Goal: Task Accomplishment & Management: Use online tool/utility

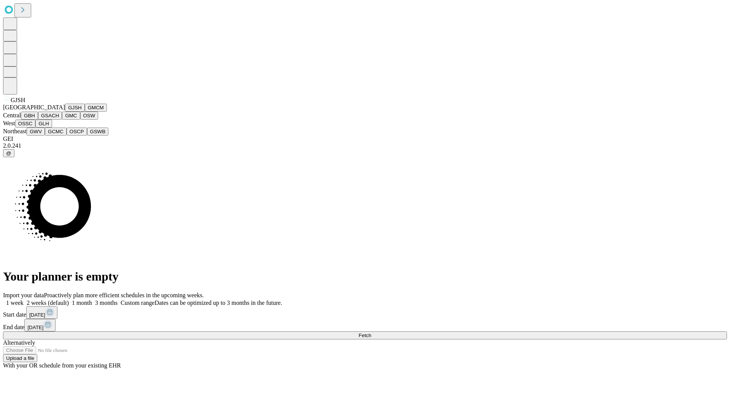
click at [65, 112] on button "GJSH" at bounding box center [75, 108] width 20 height 8
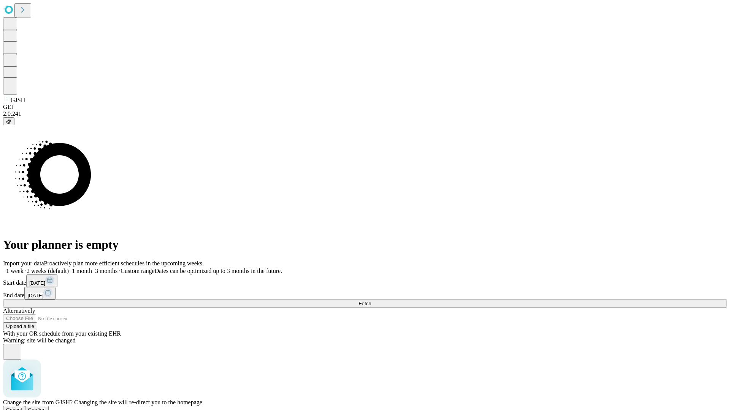
click at [46, 407] on span "Confirm" at bounding box center [37, 410] width 18 height 6
click at [92, 268] on label "1 month" at bounding box center [80, 271] width 23 height 6
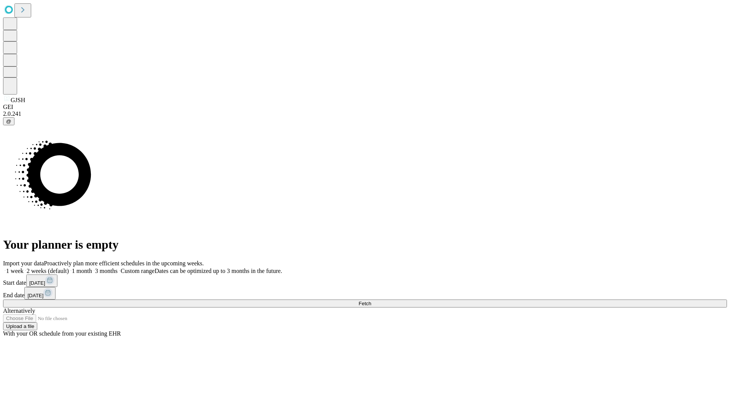
click at [371, 301] on span "Fetch" at bounding box center [364, 304] width 13 height 6
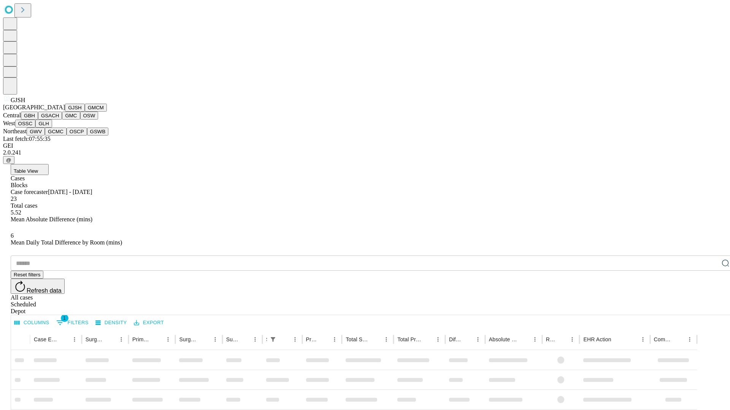
click at [85, 112] on button "GMCM" at bounding box center [96, 108] width 22 height 8
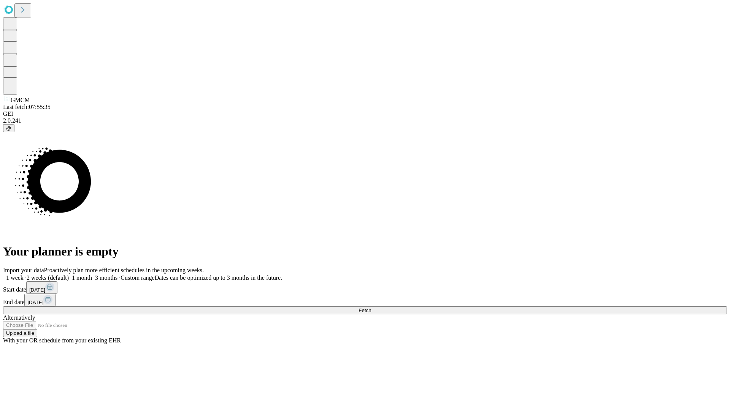
click at [92, 275] on label "1 month" at bounding box center [80, 278] width 23 height 6
click at [371, 308] on span "Fetch" at bounding box center [364, 311] width 13 height 6
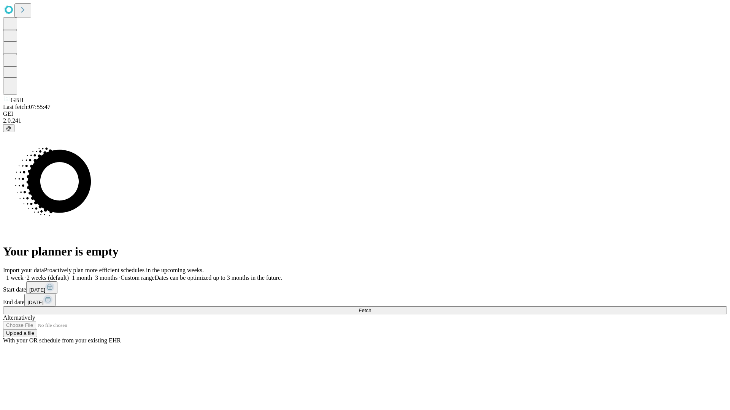
click at [92, 275] on label "1 month" at bounding box center [80, 278] width 23 height 6
click at [371, 308] on span "Fetch" at bounding box center [364, 311] width 13 height 6
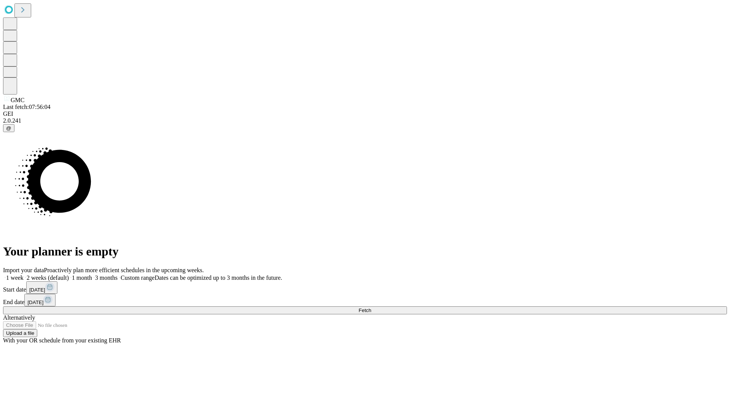
click at [92, 275] on label "1 month" at bounding box center [80, 278] width 23 height 6
click at [371, 308] on span "Fetch" at bounding box center [364, 311] width 13 height 6
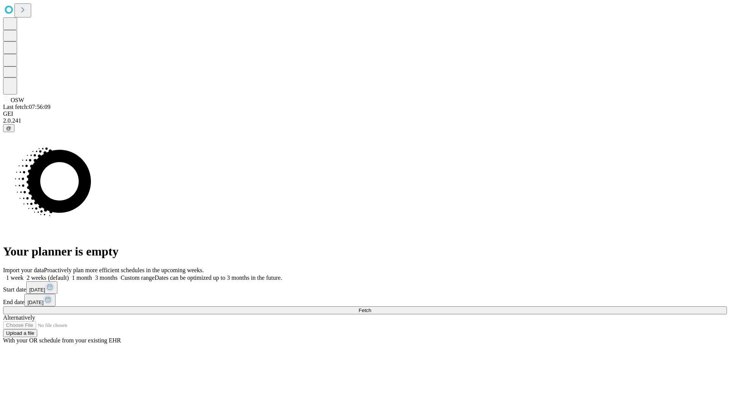
click at [92, 275] on label "1 month" at bounding box center [80, 278] width 23 height 6
click at [371, 308] on span "Fetch" at bounding box center [364, 311] width 13 height 6
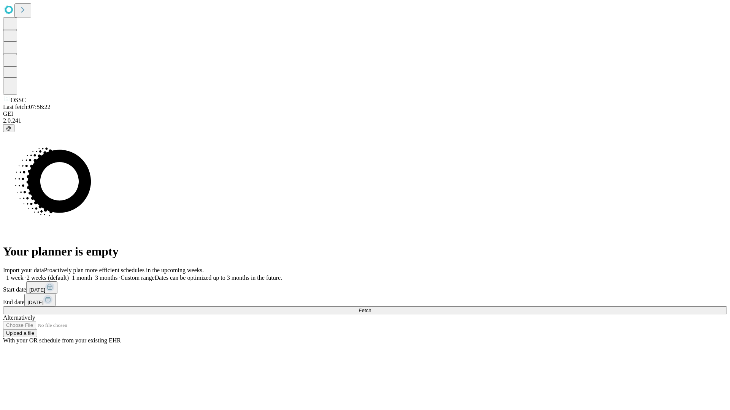
click at [92, 275] on label "1 month" at bounding box center [80, 278] width 23 height 6
click at [371, 308] on span "Fetch" at bounding box center [364, 311] width 13 height 6
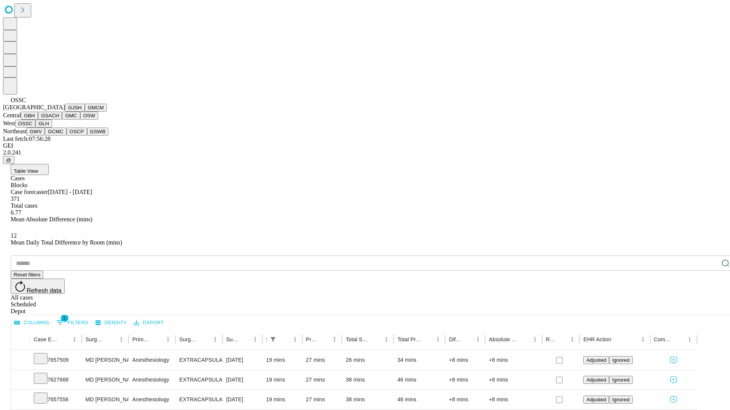
click at [52, 128] on button "GLH" at bounding box center [43, 124] width 16 height 8
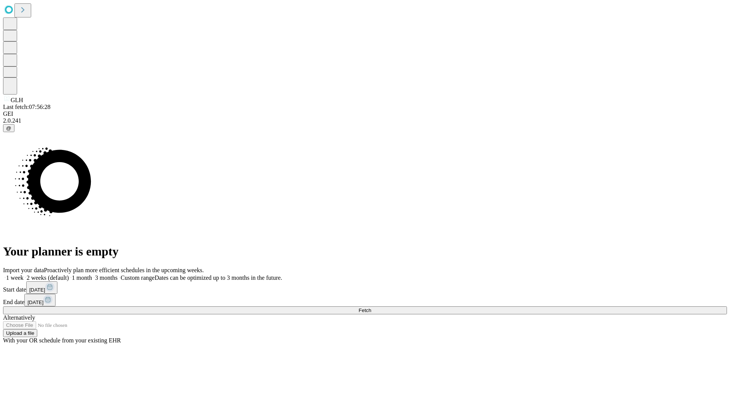
click at [92, 275] on label "1 month" at bounding box center [80, 278] width 23 height 6
click at [371, 308] on span "Fetch" at bounding box center [364, 311] width 13 height 6
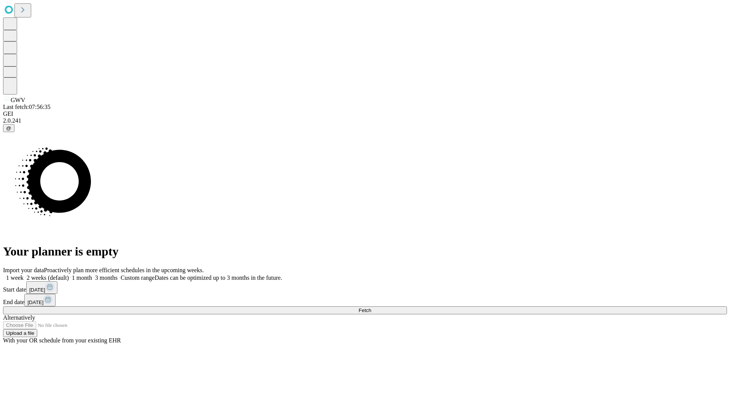
click at [92, 275] on label "1 month" at bounding box center [80, 278] width 23 height 6
click at [371, 308] on span "Fetch" at bounding box center [364, 311] width 13 height 6
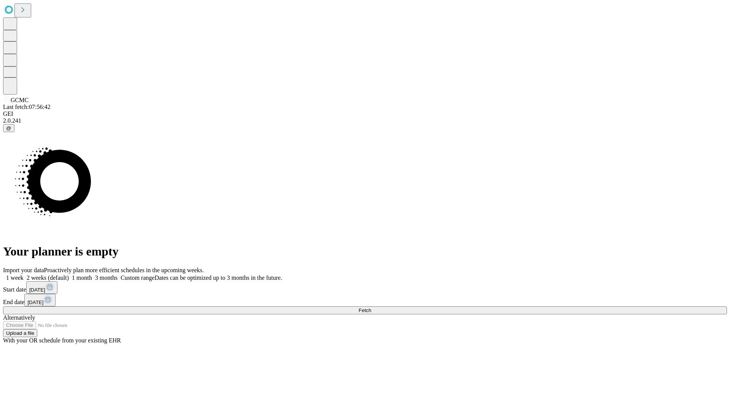
click at [92, 275] on label "1 month" at bounding box center [80, 278] width 23 height 6
click at [371, 308] on span "Fetch" at bounding box center [364, 311] width 13 height 6
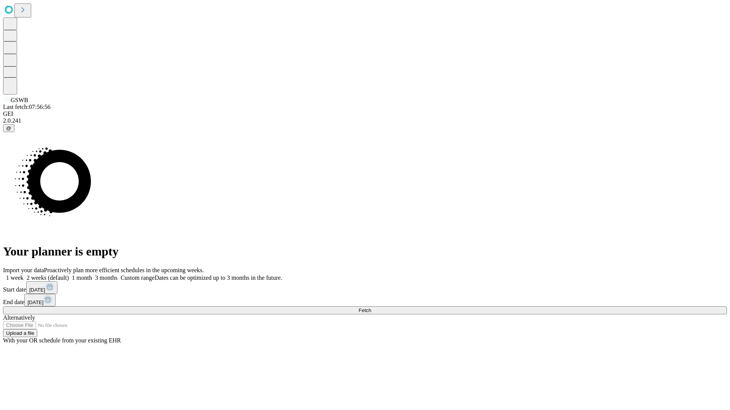
click at [92, 275] on label "1 month" at bounding box center [80, 278] width 23 height 6
click at [371, 308] on span "Fetch" at bounding box center [364, 311] width 13 height 6
